Goal: Transaction & Acquisition: Purchase product/service

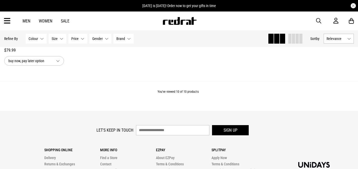
scroll to position [817, 0]
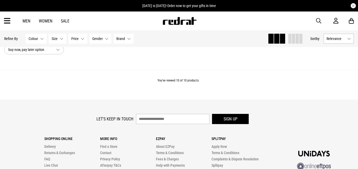
click at [100, 38] on span "Gender" at bounding box center [97, 39] width 10 height 4
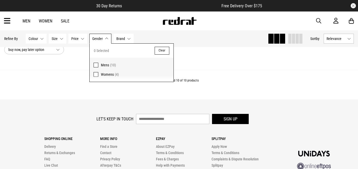
click at [112, 65] on span "(10)" at bounding box center [113, 65] width 6 height 4
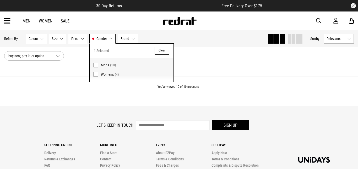
scroll to position [823, 0]
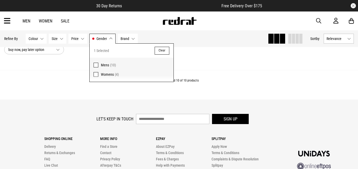
click at [79, 37] on button "Price None selected" at bounding box center [77, 39] width 19 height 10
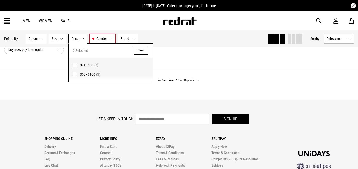
click at [79, 64] on label "$21 - $30 (7)" at bounding box center [111, 64] width 84 height 12
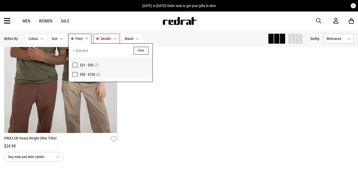
scroll to position [518, 0]
click at [59, 40] on button "Size None selected" at bounding box center [58, 39] width 18 height 10
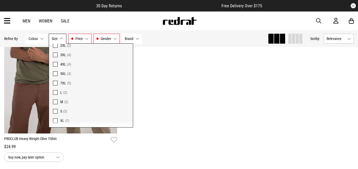
scroll to position [30, 0]
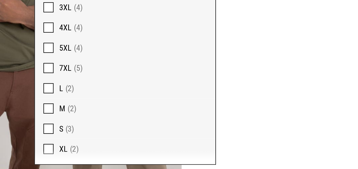
click at [61, 118] on span "XL" at bounding box center [62, 120] width 4 height 4
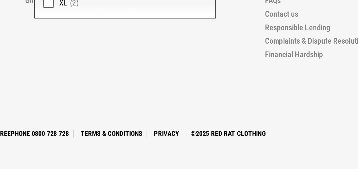
scroll to position [143, 0]
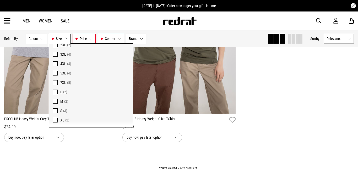
click at [39, 38] on button "Colour None selected" at bounding box center [36, 39] width 21 height 10
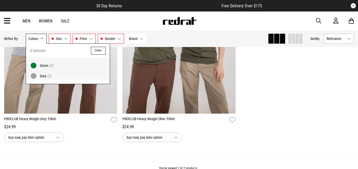
click at [277, 95] on div "**********" at bounding box center [179, 54] width 355 height 198
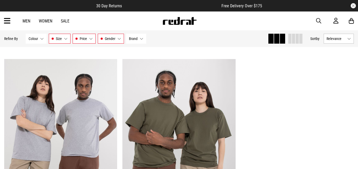
scroll to position [39, 0]
click at [86, 41] on button "Price $21 - $30" at bounding box center [84, 39] width 23 height 10
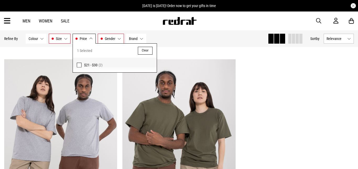
click at [149, 49] on button "Clear" at bounding box center [145, 51] width 15 height 8
click at [145, 51] on button "Clear" at bounding box center [145, 51] width 15 height 8
click at [58, 59] on img at bounding box center [60, 138] width 113 height 158
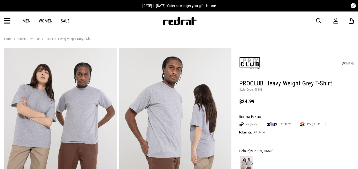
click at [26, 20] on link "Men" at bounding box center [27, 21] width 8 height 5
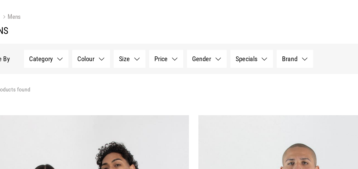
click at [65, 62] on button "Colour None selected" at bounding box center [62, 61] width 21 height 10
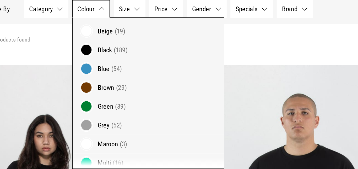
scroll to position [17, 0]
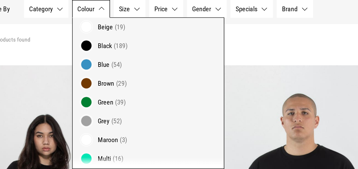
click at [71, 103] on span "Brown" at bounding box center [71, 102] width 9 height 4
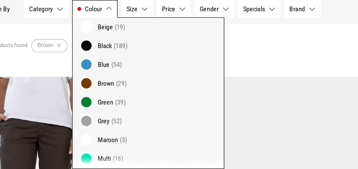
scroll to position [3, 0]
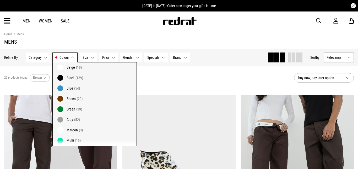
click at [181, 78] on div "29 products found Active Filters Brown Clear" at bounding box center [147, 78] width 286 height 16
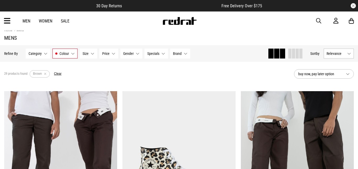
scroll to position [0, 0]
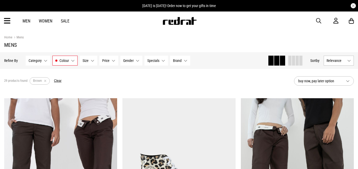
click at [60, 60] on span "Colour" at bounding box center [63, 61] width 9 height 4
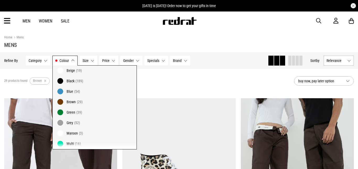
click at [70, 91] on span "Blue" at bounding box center [70, 92] width 7 height 4
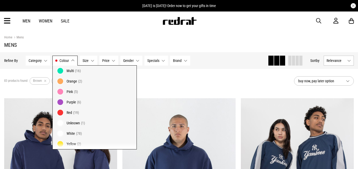
scroll to position [93, 0]
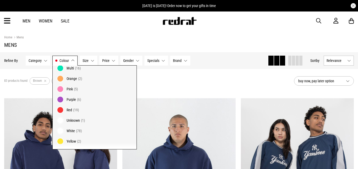
click at [158, 88] on div "83 products found Active Filters Brown Blue Clear" at bounding box center [147, 81] width 286 height 16
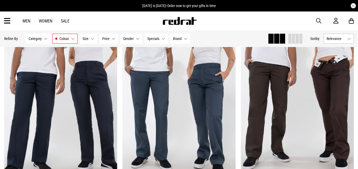
scroll to position [0, 0]
